Goal: Information Seeking & Learning: Learn about a topic

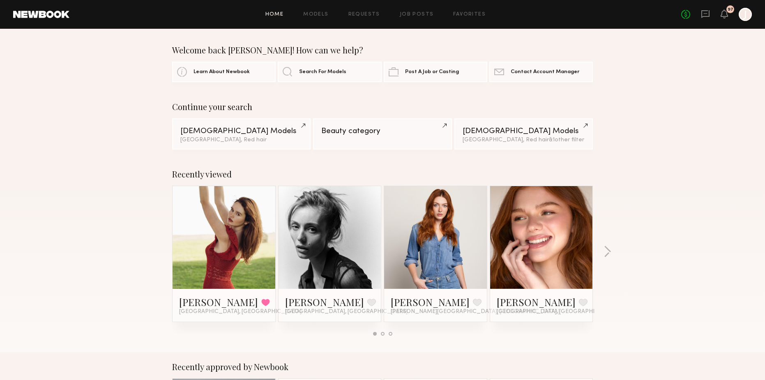
scroll to position [10, 0]
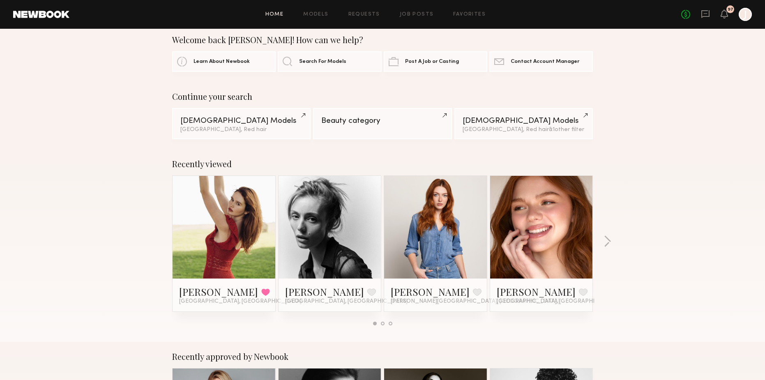
click at [235, 226] on link at bounding box center [224, 227] width 50 height 103
click at [607, 238] on button "button" at bounding box center [608, 242] width 8 height 14
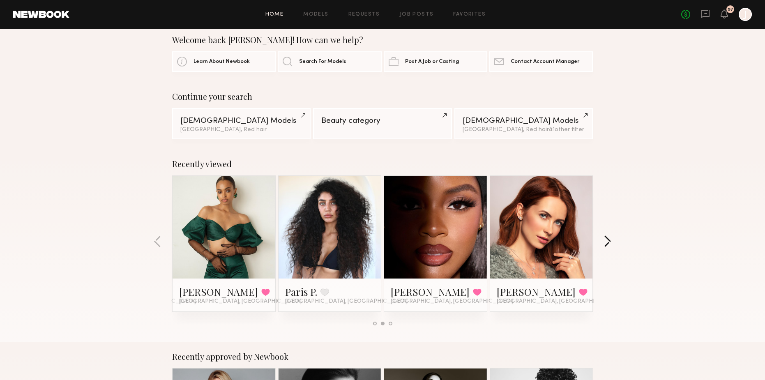
click at [607, 238] on button "button" at bounding box center [608, 242] width 8 height 14
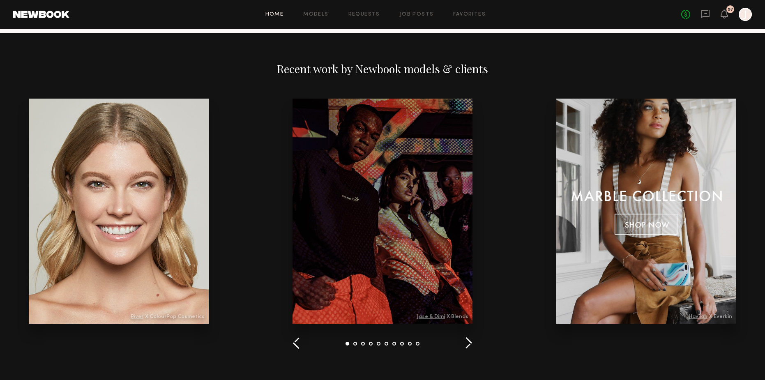
scroll to position [896, 0]
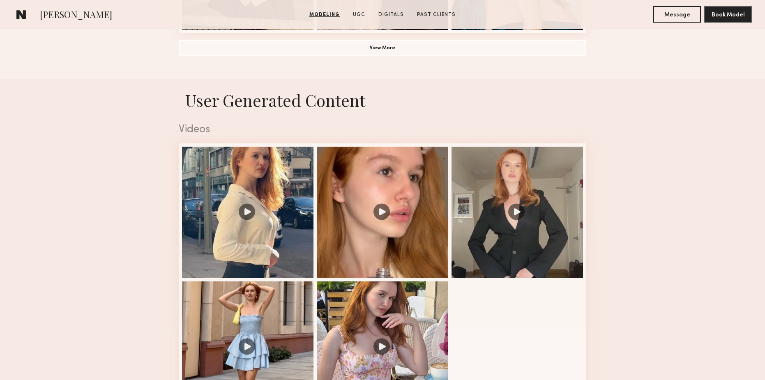
scroll to position [748, 0]
click at [395, 238] on div at bounding box center [383, 212] width 132 height 132
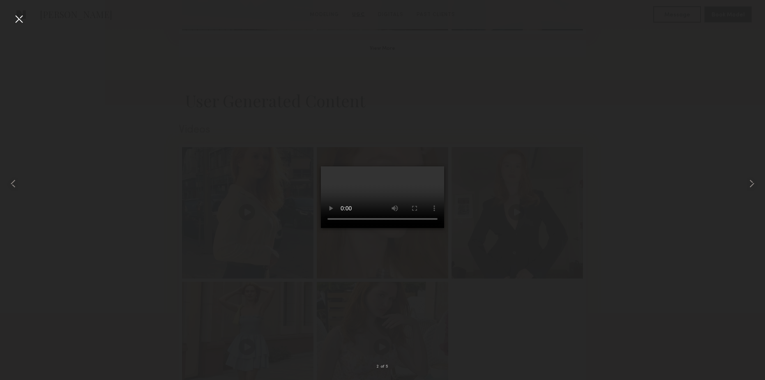
click at [169, 168] on div at bounding box center [382, 183] width 765 height 341
click at [596, 223] on div at bounding box center [382, 183] width 765 height 341
click at [120, 99] on div at bounding box center [382, 183] width 765 height 341
click at [23, 18] on div at bounding box center [18, 18] width 13 height 13
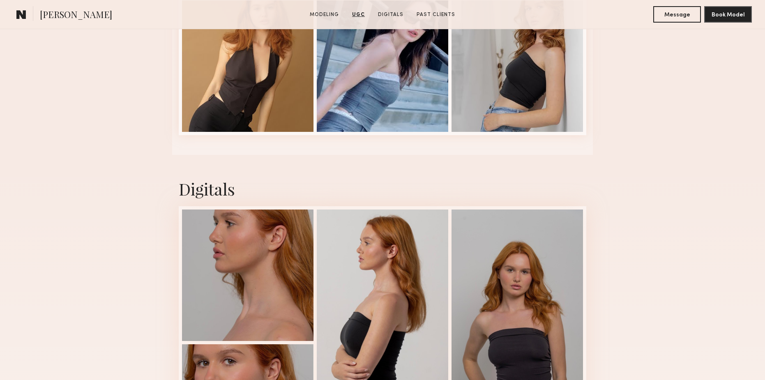
scroll to position [1618, 0]
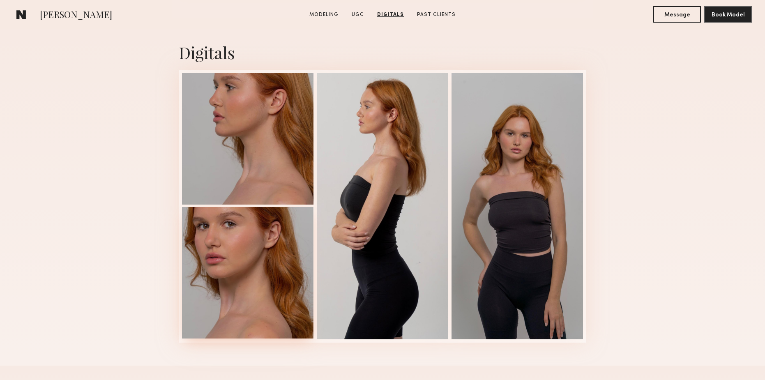
click at [235, 250] on div at bounding box center [248, 273] width 132 height 132
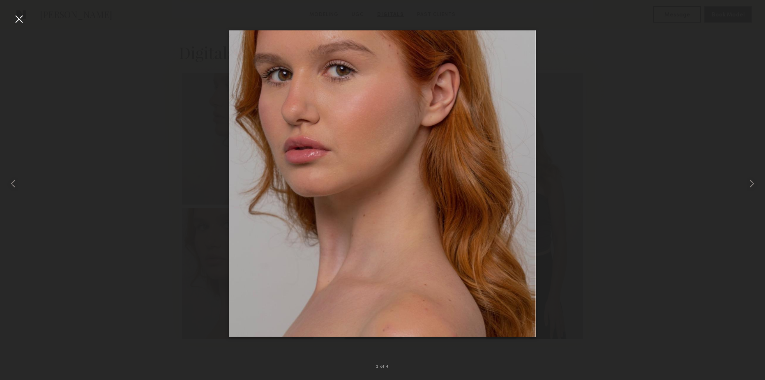
click at [622, 109] on div at bounding box center [382, 183] width 765 height 341
click at [16, 21] on div at bounding box center [18, 18] width 13 height 13
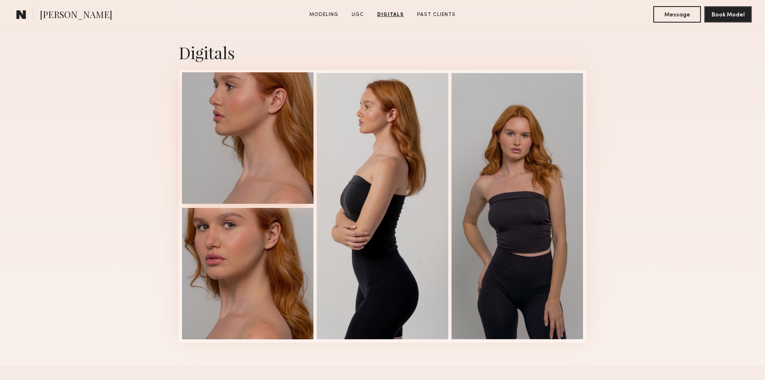
click at [245, 129] on div at bounding box center [248, 138] width 132 height 132
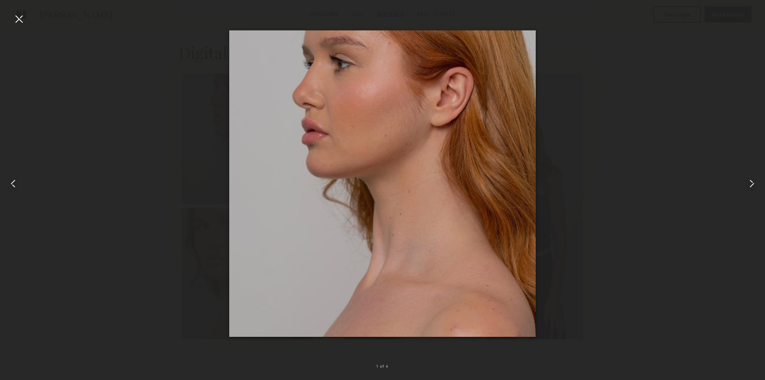
click at [176, 122] on div at bounding box center [382, 183] width 765 height 341
click at [17, 18] on div at bounding box center [18, 18] width 13 height 13
